Goal: Task Accomplishment & Management: Use online tool/utility

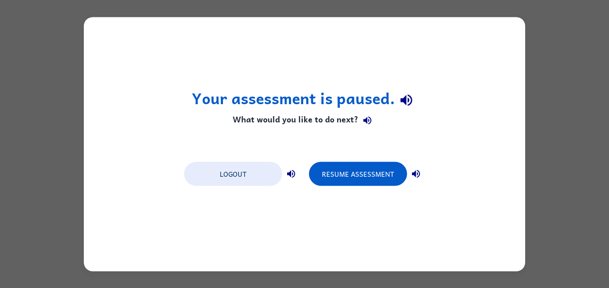
click at [577, 76] on div "Your assessment is paused. What would you like to do next? Logout Resume Assess…" at bounding box center [304, 144] width 609 height 288
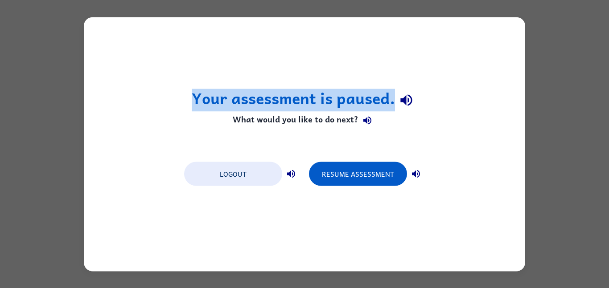
click at [577, 76] on div "Your assessment is paused. What would you like to do next? Logout Resume Assess…" at bounding box center [304, 144] width 609 height 288
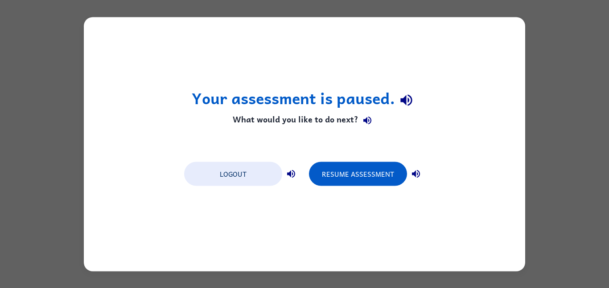
click at [577, 76] on div "Your assessment is paused. What would you like to do next? Logout Resume Assess…" at bounding box center [304, 144] width 609 height 288
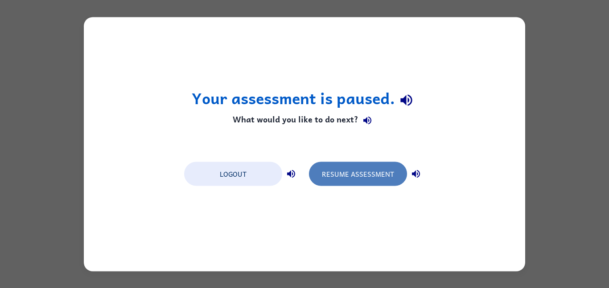
click at [323, 172] on button "Resume Assessment" at bounding box center [358, 174] width 98 height 24
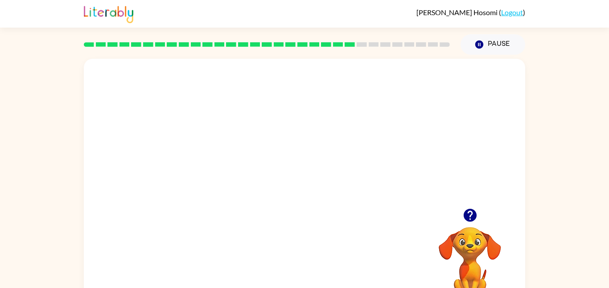
click at [369, 112] on video "Your browser must support playing .mp4 files to use Literably. Please try using…" at bounding box center [304, 134] width 441 height 150
click at [367, 112] on div at bounding box center [304, 186] width 441 height 254
click at [315, 179] on div at bounding box center [304, 190] width 57 height 33
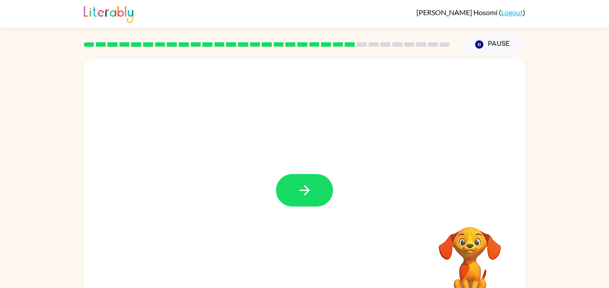
click at [315, 179] on button "button" at bounding box center [304, 190] width 57 height 33
click at [315, 179] on div at bounding box center [304, 190] width 57 height 33
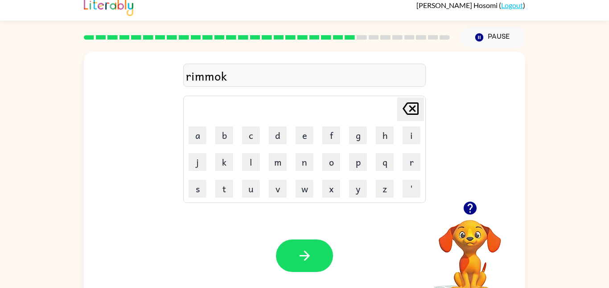
scroll to position [8, 0]
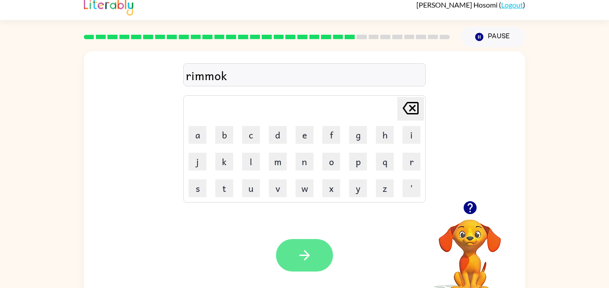
click at [322, 253] on button "button" at bounding box center [304, 255] width 57 height 33
click at [295, 251] on button "button" at bounding box center [304, 255] width 57 height 33
click at [286, 242] on button "button" at bounding box center [304, 255] width 57 height 33
click at [306, 264] on button "button" at bounding box center [304, 255] width 57 height 33
click at [297, 263] on icon "button" at bounding box center [305, 256] width 16 height 16
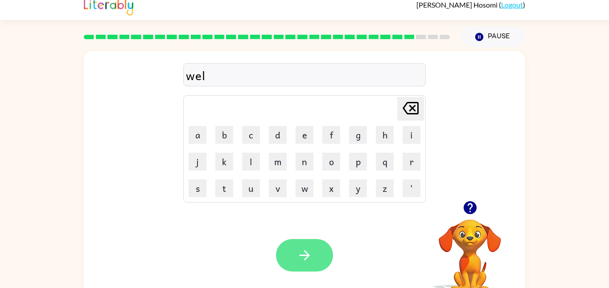
click at [303, 271] on button "button" at bounding box center [304, 255] width 57 height 33
click at [292, 246] on button "button" at bounding box center [304, 255] width 57 height 33
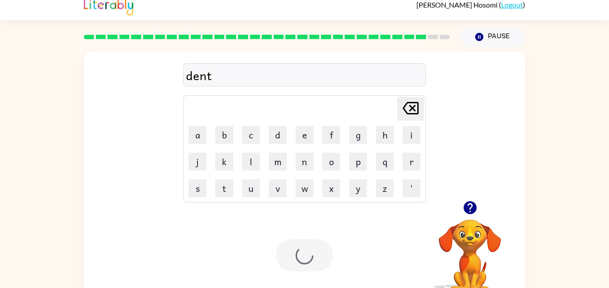
click at [298, 263] on div at bounding box center [304, 255] width 57 height 33
click at [292, 254] on div at bounding box center [304, 255] width 57 height 33
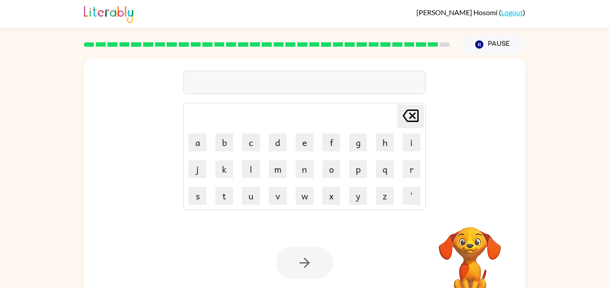
scroll to position [1, 0]
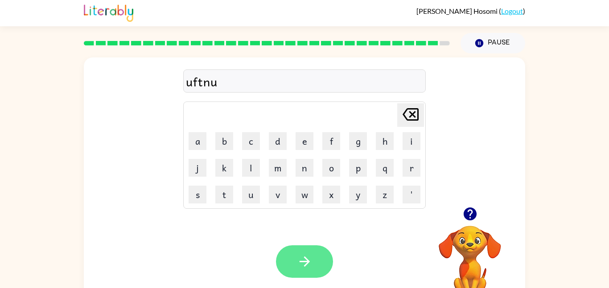
click at [310, 259] on icon "button" at bounding box center [305, 262] width 16 height 16
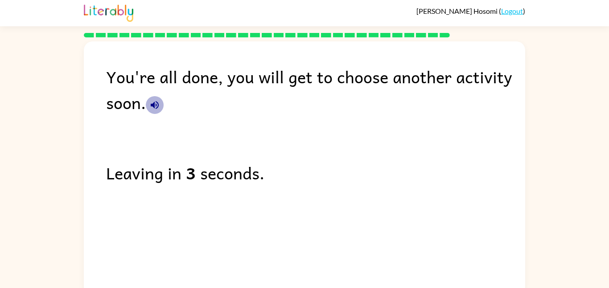
click at [152, 106] on icon "button" at bounding box center [154, 105] width 11 height 11
